Goal: Information Seeking & Learning: Learn about a topic

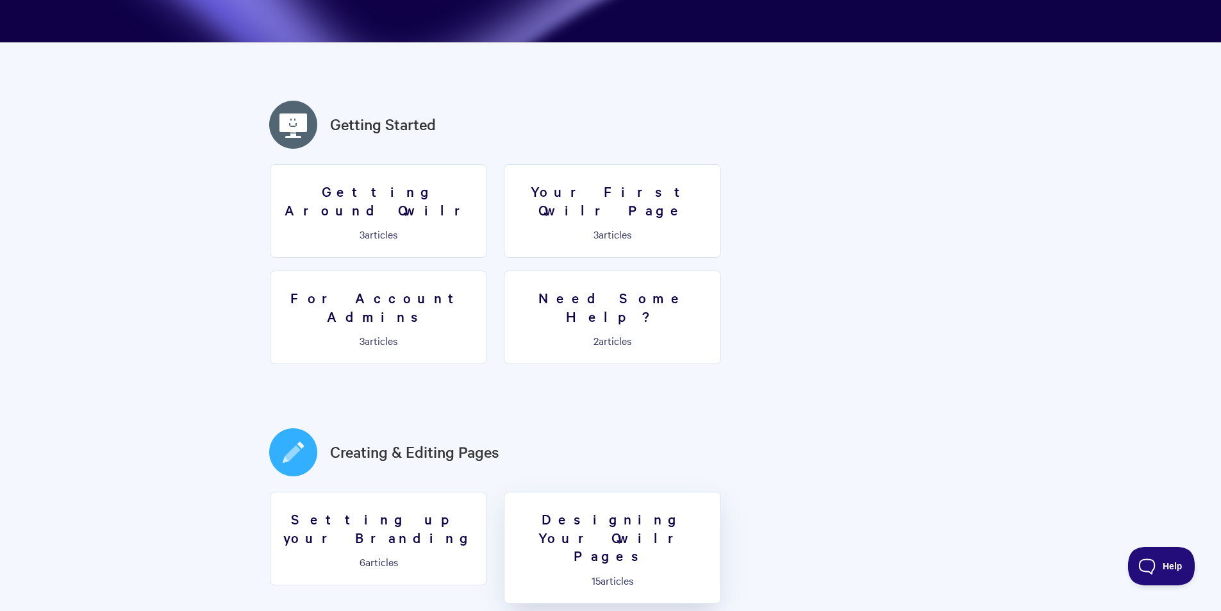
scroll to position [256, 0]
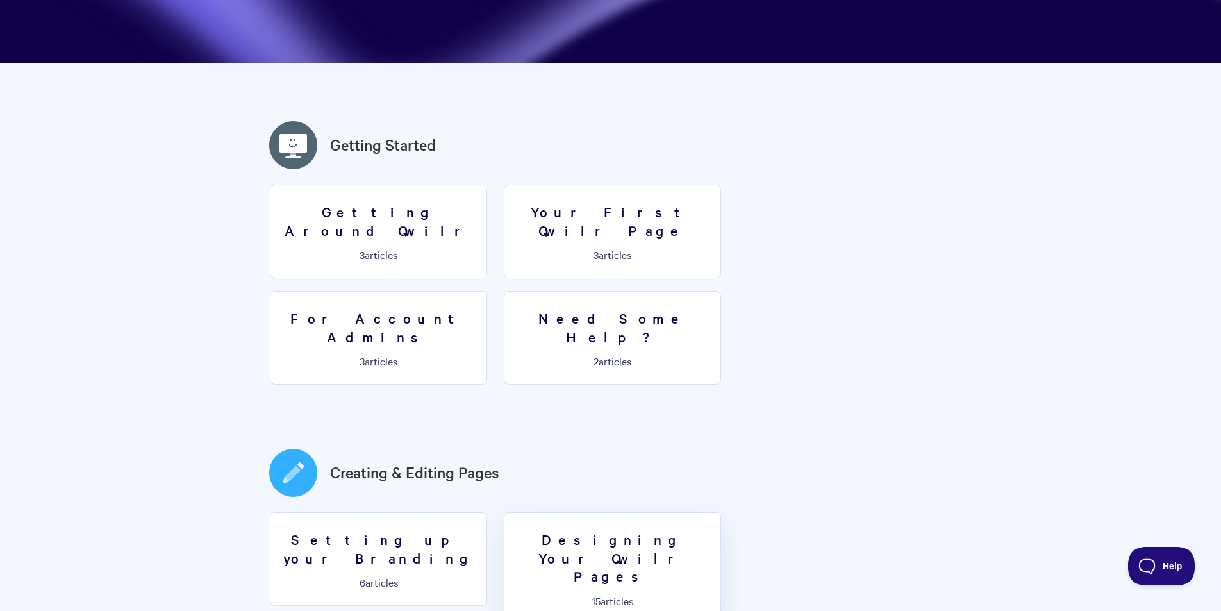
click at [557, 446] on h2 "Creating & Editing Pages" at bounding box center [611, 473] width 692 height 54
click at [569, 512] on link "Designing Your Qwilr Pages 15 articles" at bounding box center [612, 568] width 217 height 112
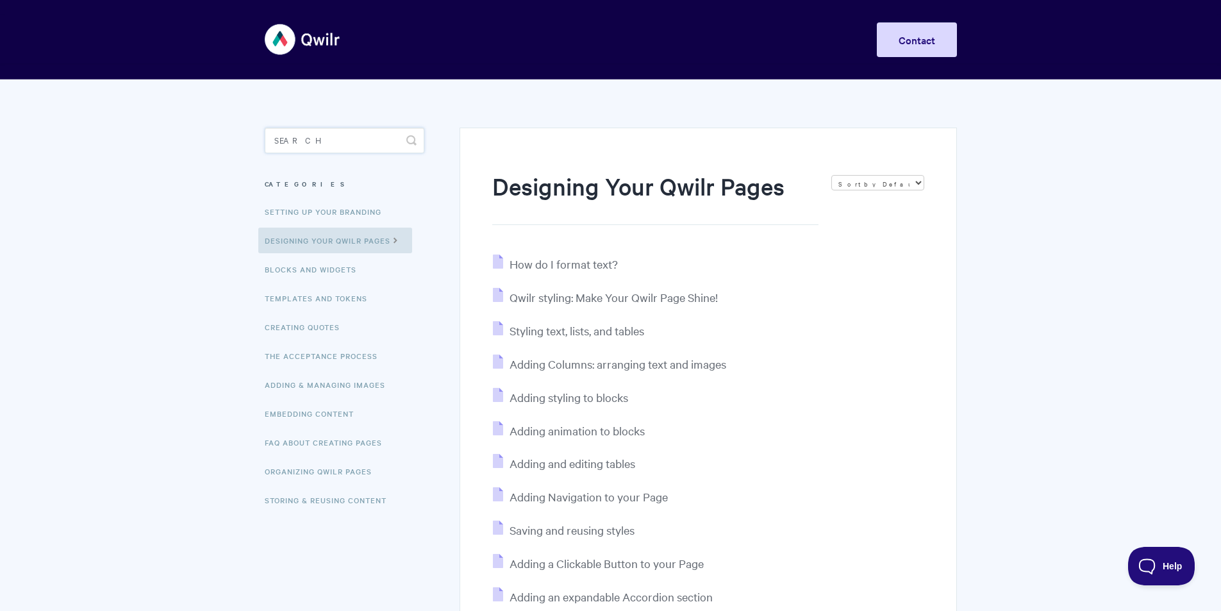
click at [335, 148] on input "Search" at bounding box center [345, 141] width 160 height 26
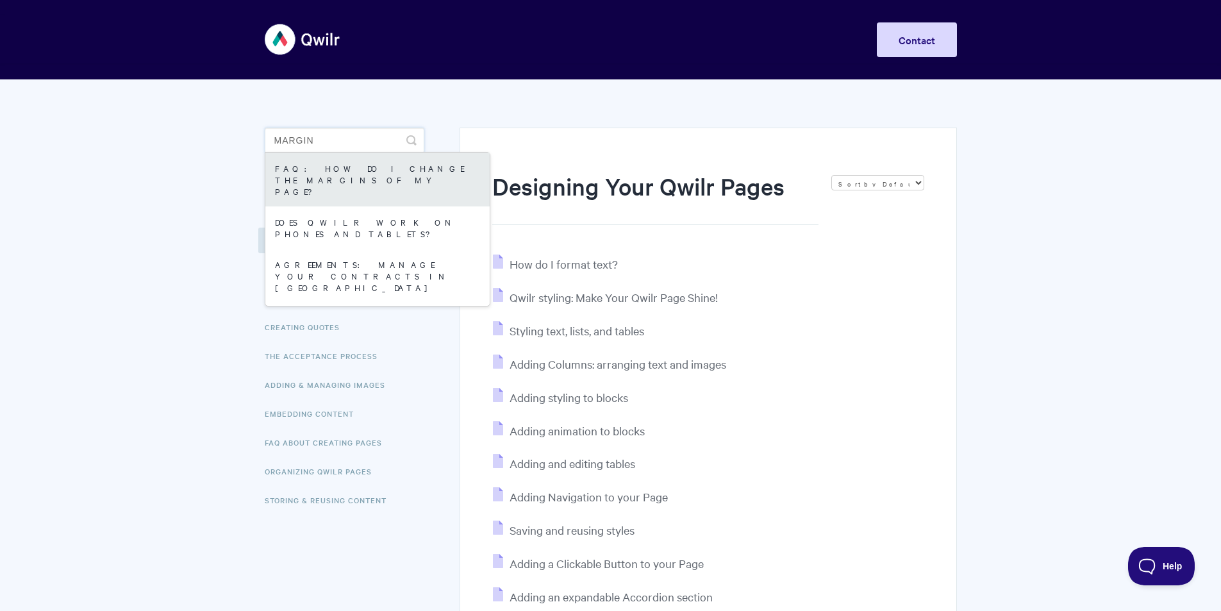
type input "margin"
click at [435, 174] on link "FAQ: How do I change the margins of my page?" at bounding box center [377, 180] width 224 height 54
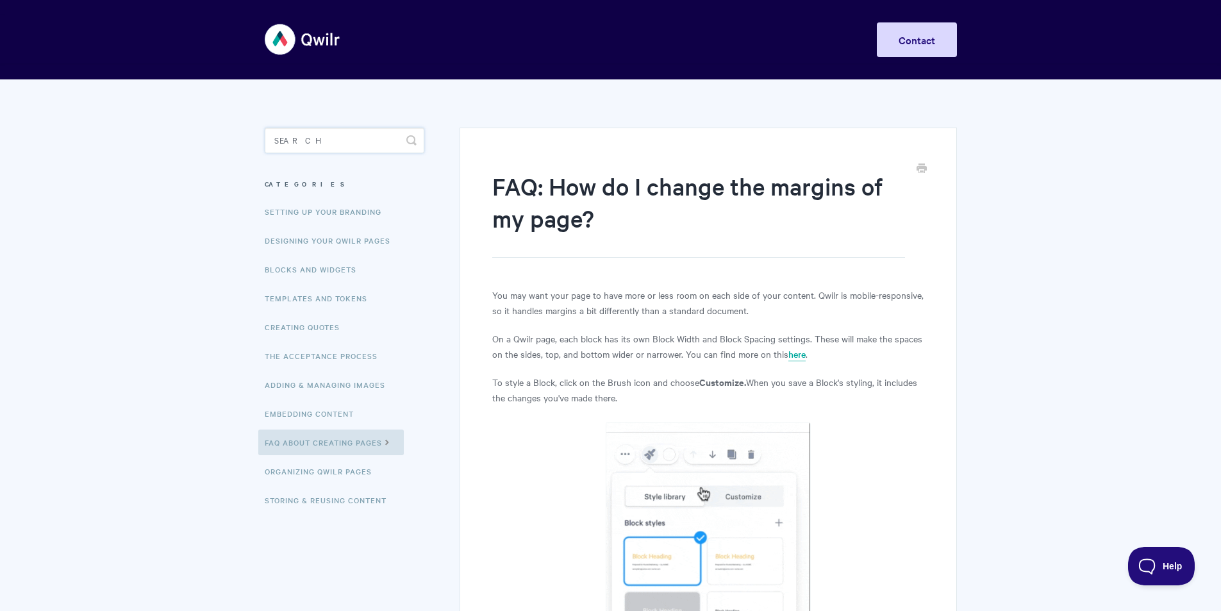
click at [304, 142] on input "Search" at bounding box center [345, 141] width 160 height 26
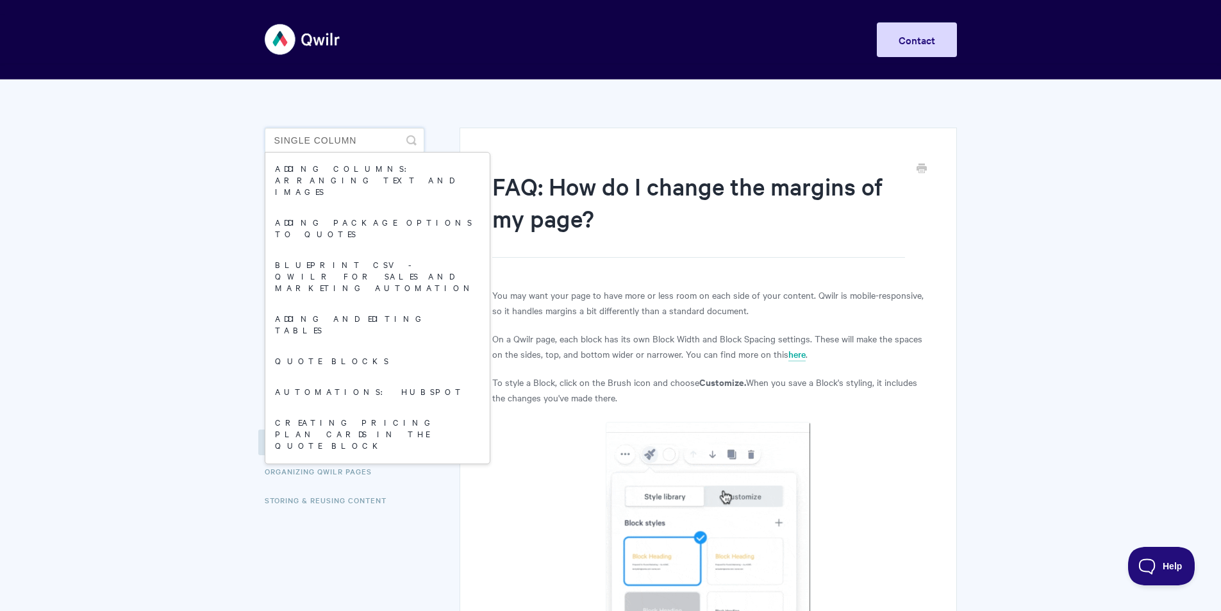
type input "single column"
